Goal: Check status: Check status

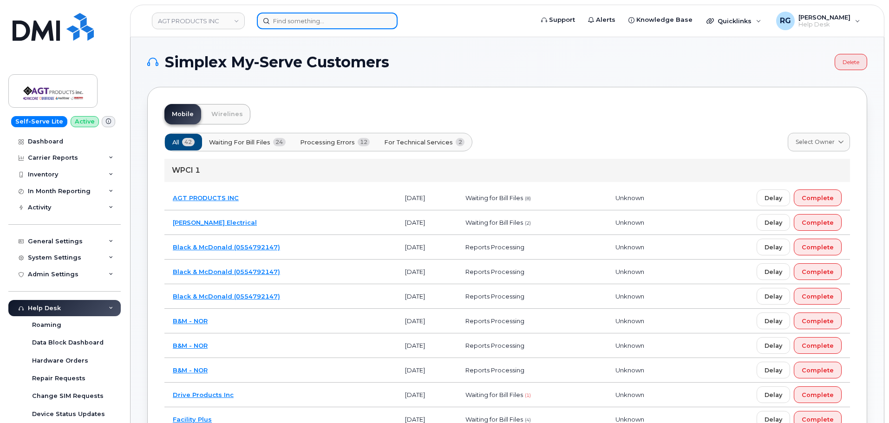
click at [303, 21] on input at bounding box center [327, 21] width 141 height 17
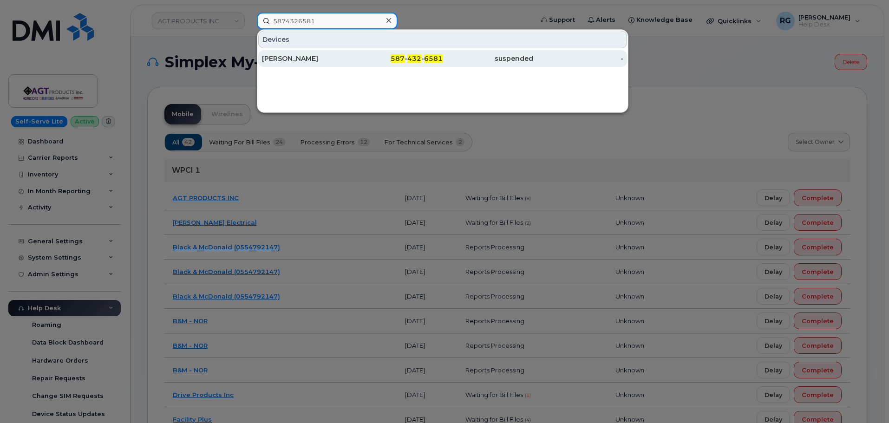
type input "5874326581"
click at [311, 56] on div "[PERSON_NAME]" at bounding box center [307, 58] width 91 height 9
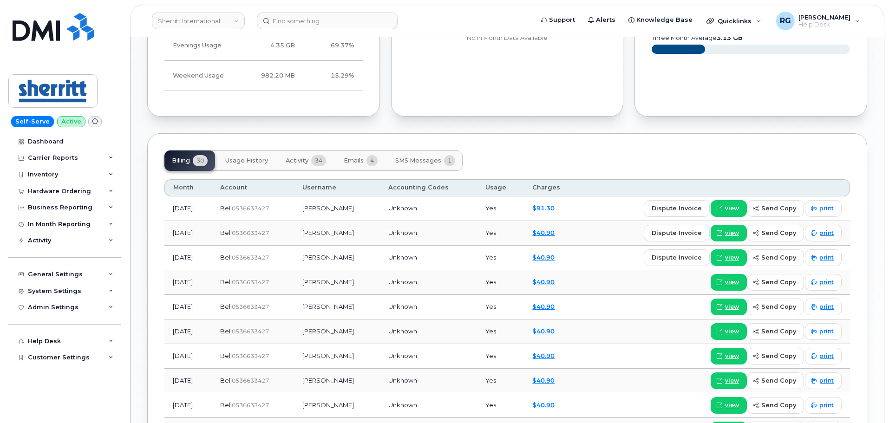
scroll to position [510, 0]
click at [332, 154] on button "Activity 34" at bounding box center [305, 161] width 55 height 20
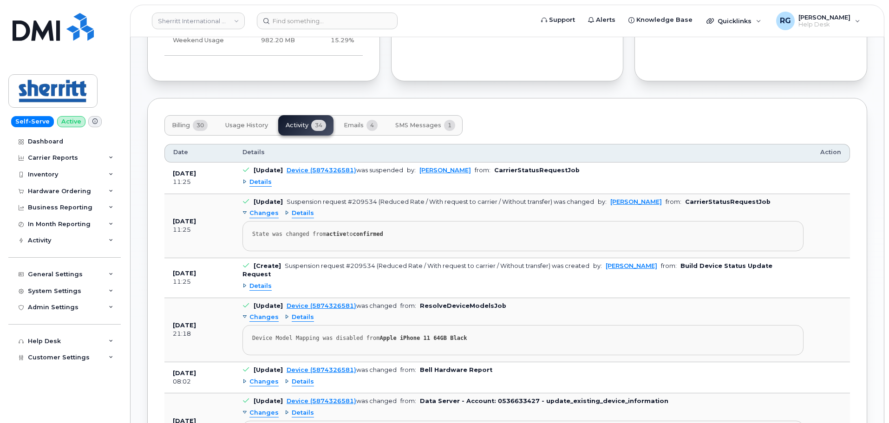
scroll to position [557, 0]
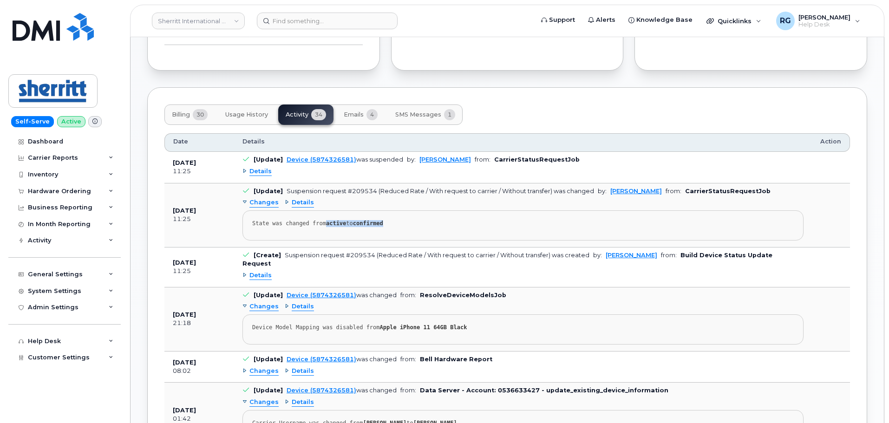
drag, startPoint x: 323, startPoint y: 221, endPoint x: 393, endPoint y: 223, distance: 69.7
click at [393, 223] on div "State was changed from active to confirmed" at bounding box center [523, 223] width 542 height 7
drag, startPoint x: 334, startPoint y: 257, endPoint x: 562, endPoint y: 258, distance: 228.6
click at [562, 258] on div "Suspension request #209534 (Reduced Rate / With request to carrier / Without tr…" at bounding box center [437, 255] width 305 height 7
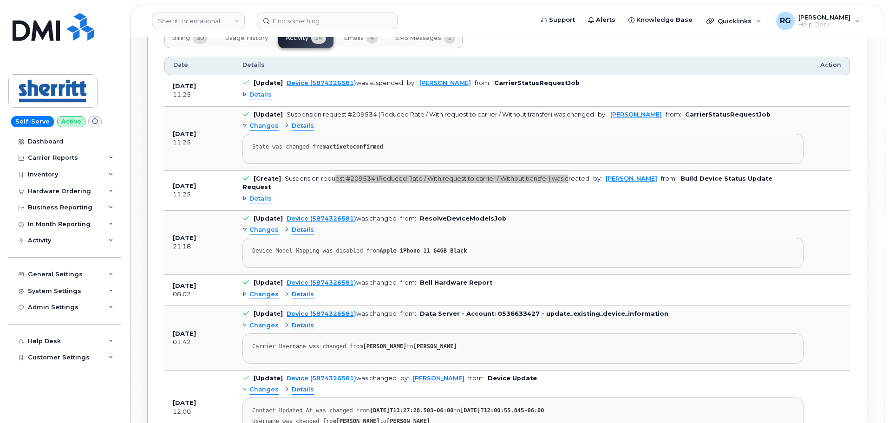
scroll to position [650, 0]
